Goal: Check status

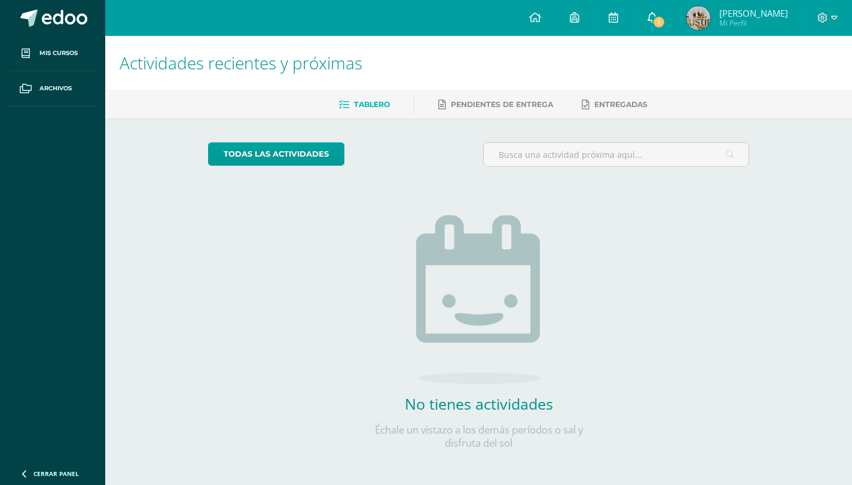
click at [657, 16] on icon at bounding box center [653, 17] width 10 height 11
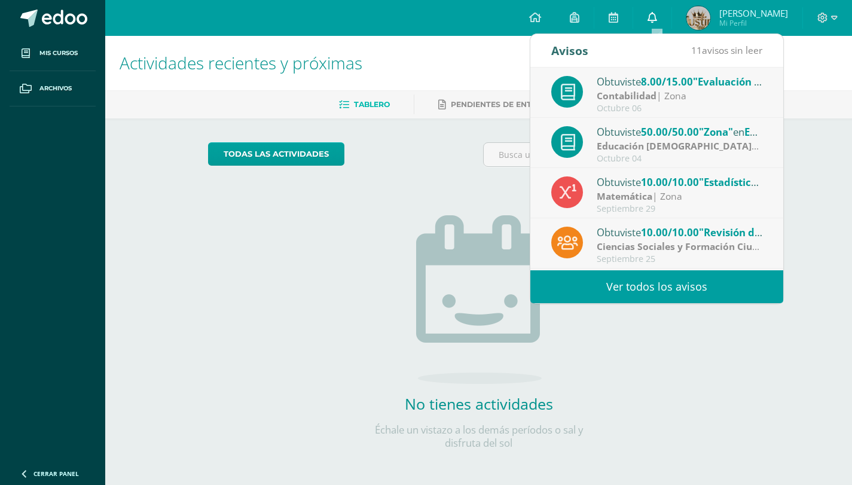
click at [657, 17] on icon at bounding box center [653, 17] width 10 height 11
click at [808, 166] on div "Actividades recientes y próximas Tablero Pendientes de entrega Entregadas todas…" at bounding box center [478, 262] width 747 height 452
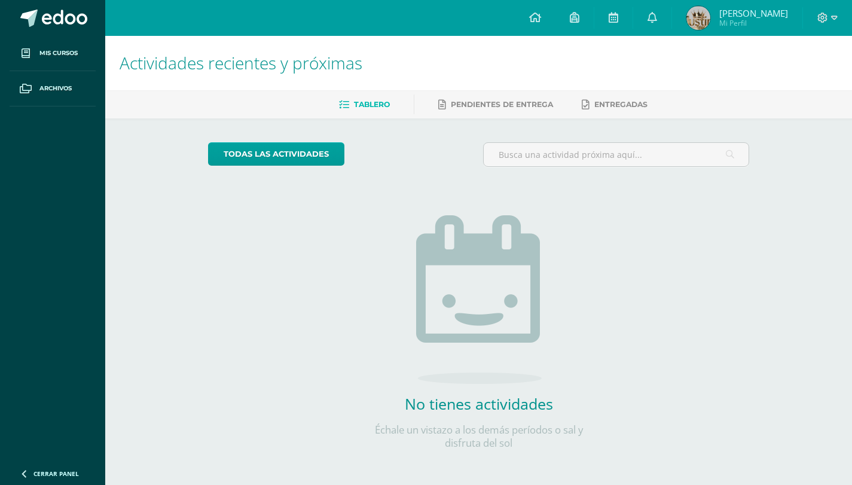
click at [768, 24] on span "Mi Perfil" at bounding box center [754, 23] width 69 height 10
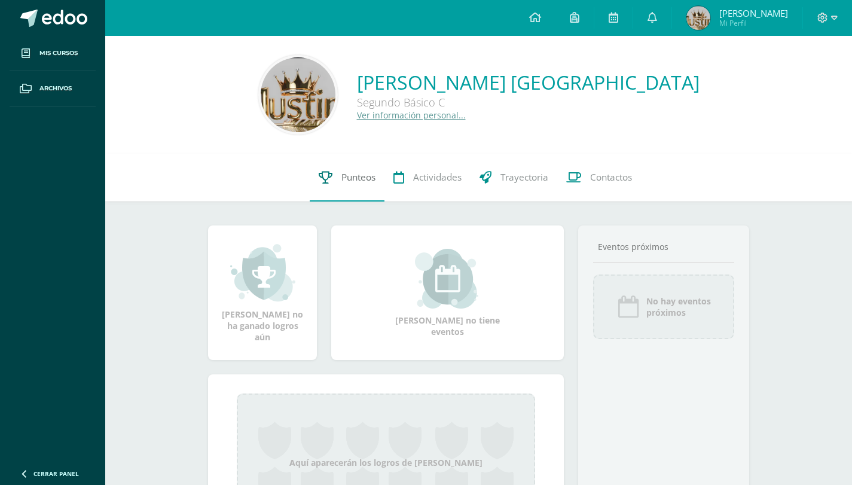
click at [357, 173] on span "Punteos" at bounding box center [359, 177] width 34 height 13
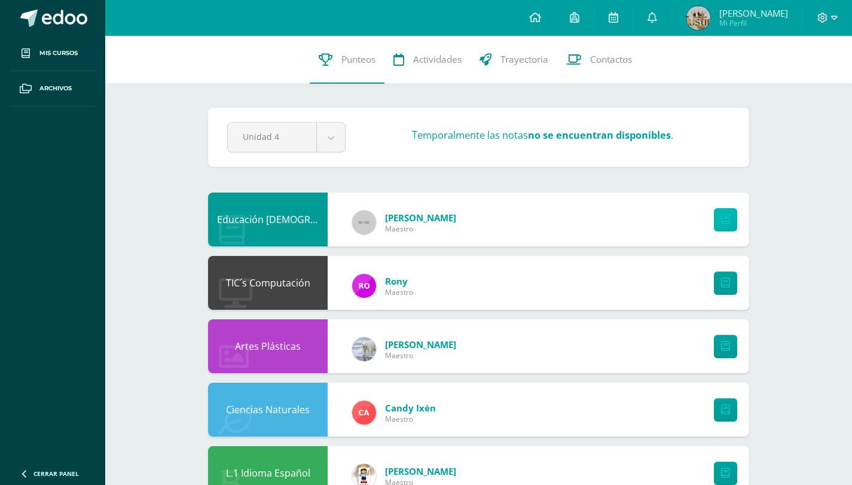
click at [729, 225] on link at bounding box center [725, 219] width 23 height 23
